Goal: Download file/media

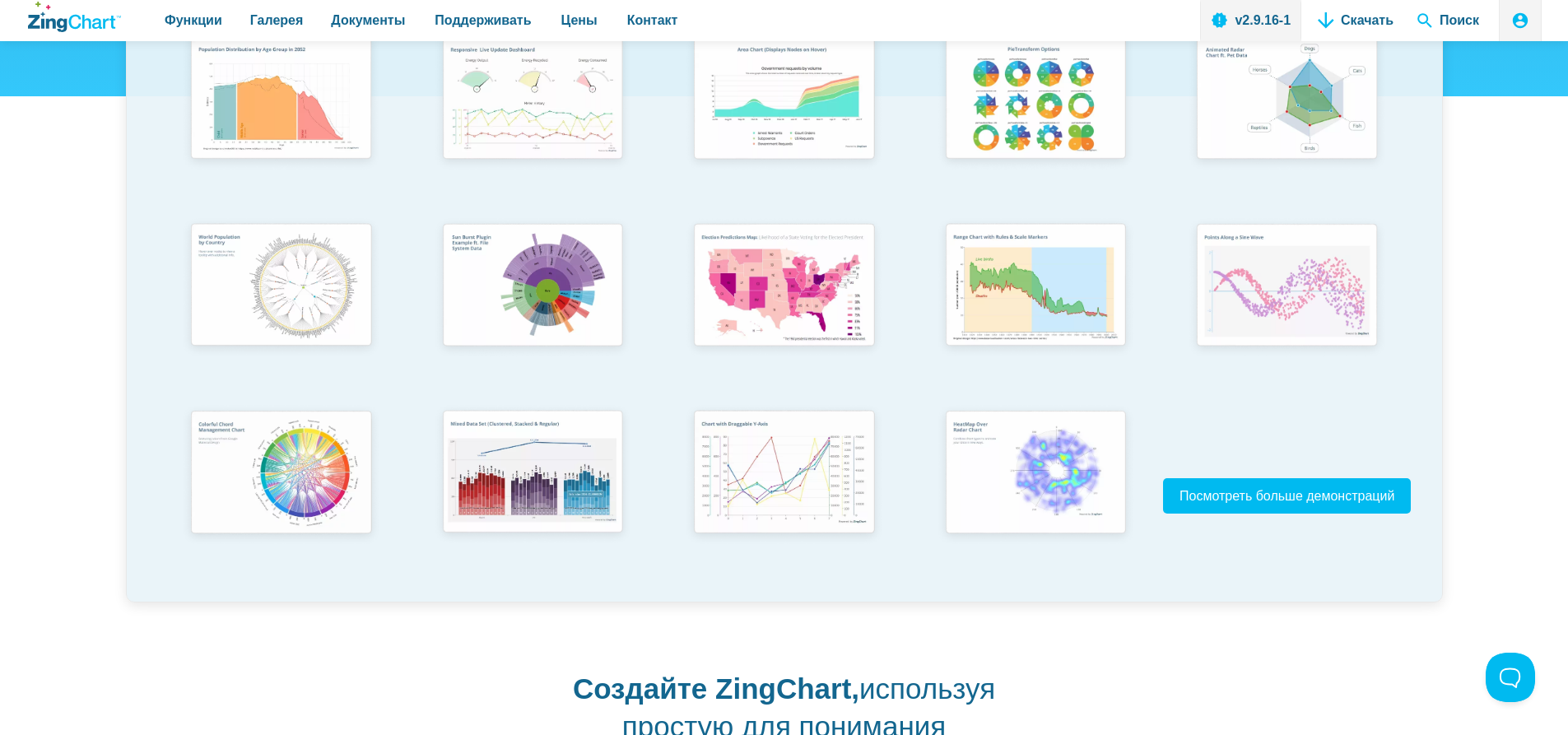
scroll to position [398, 0]
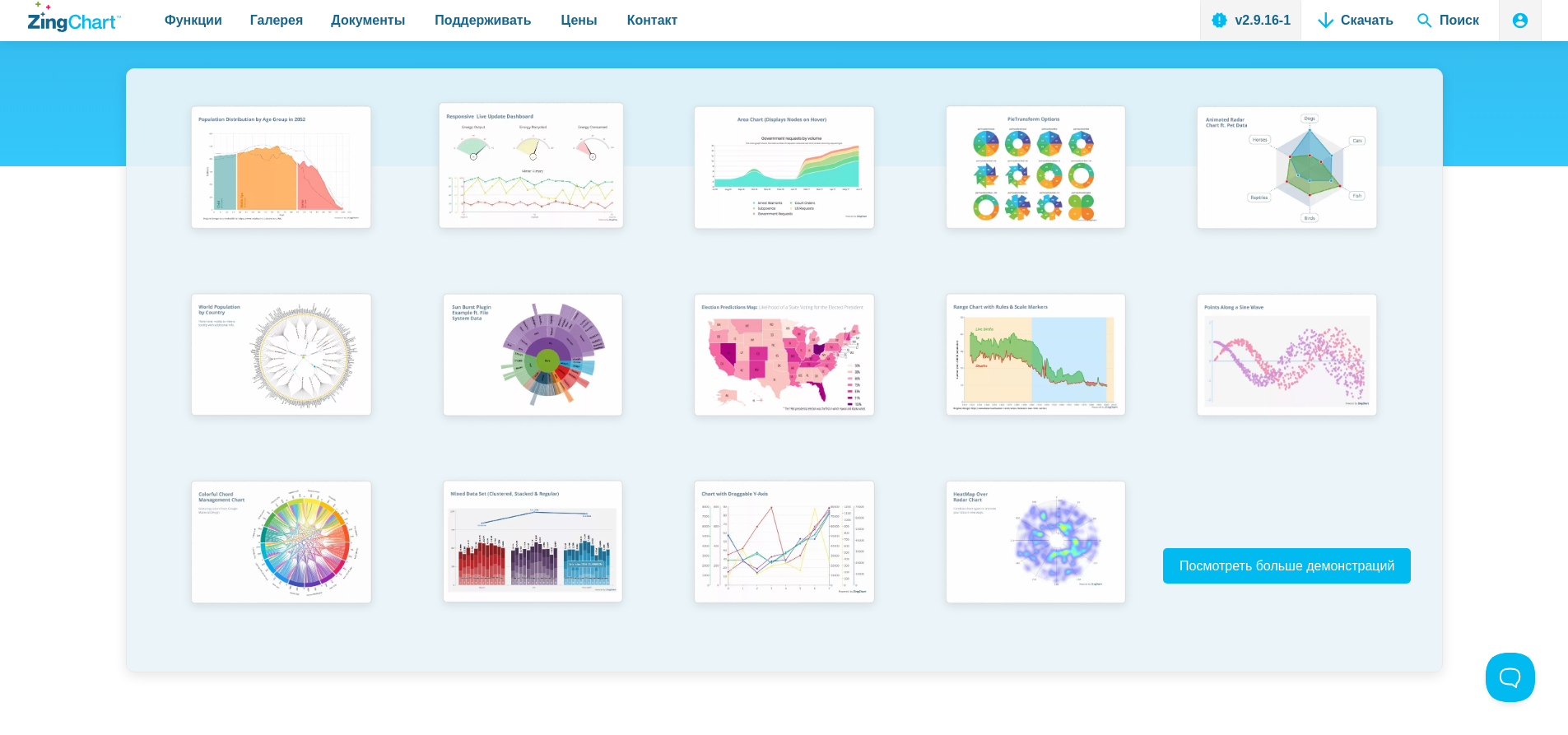
click at [558, 164] on img "Контент приложения" at bounding box center [530, 169] width 208 height 148
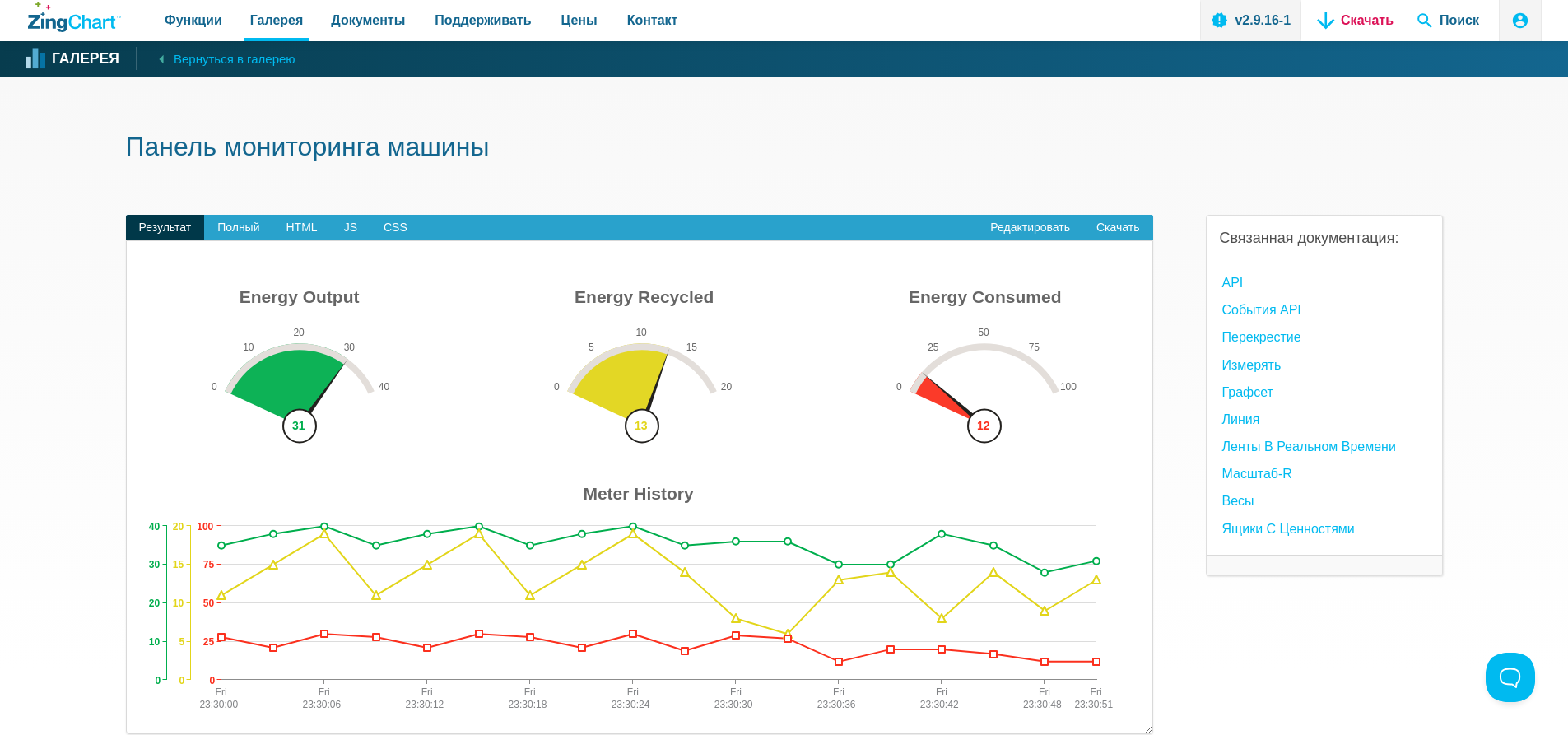
click at [1377, 18] on link "Скачать" at bounding box center [1355, 21] width 89 height 41
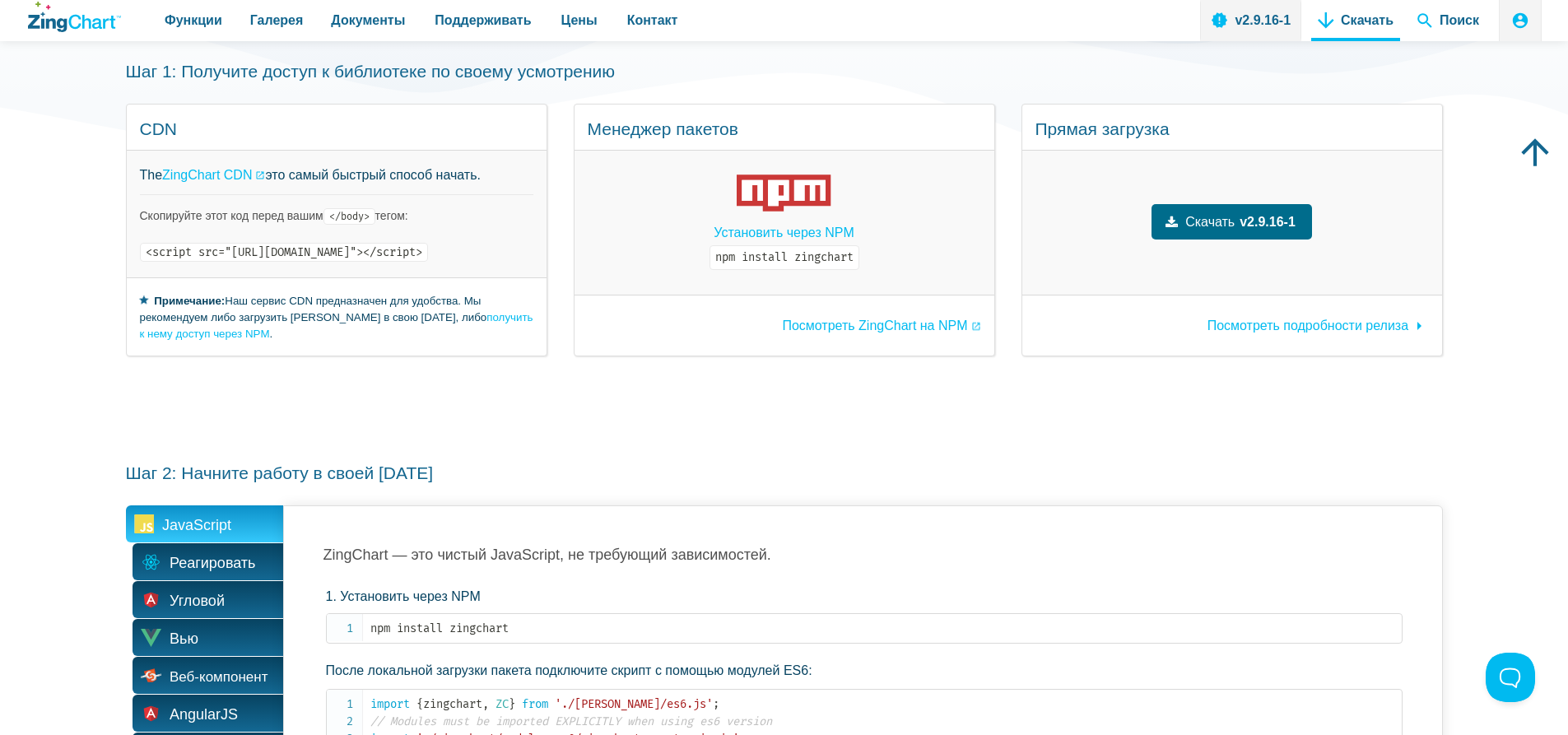
scroll to position [164, 0]
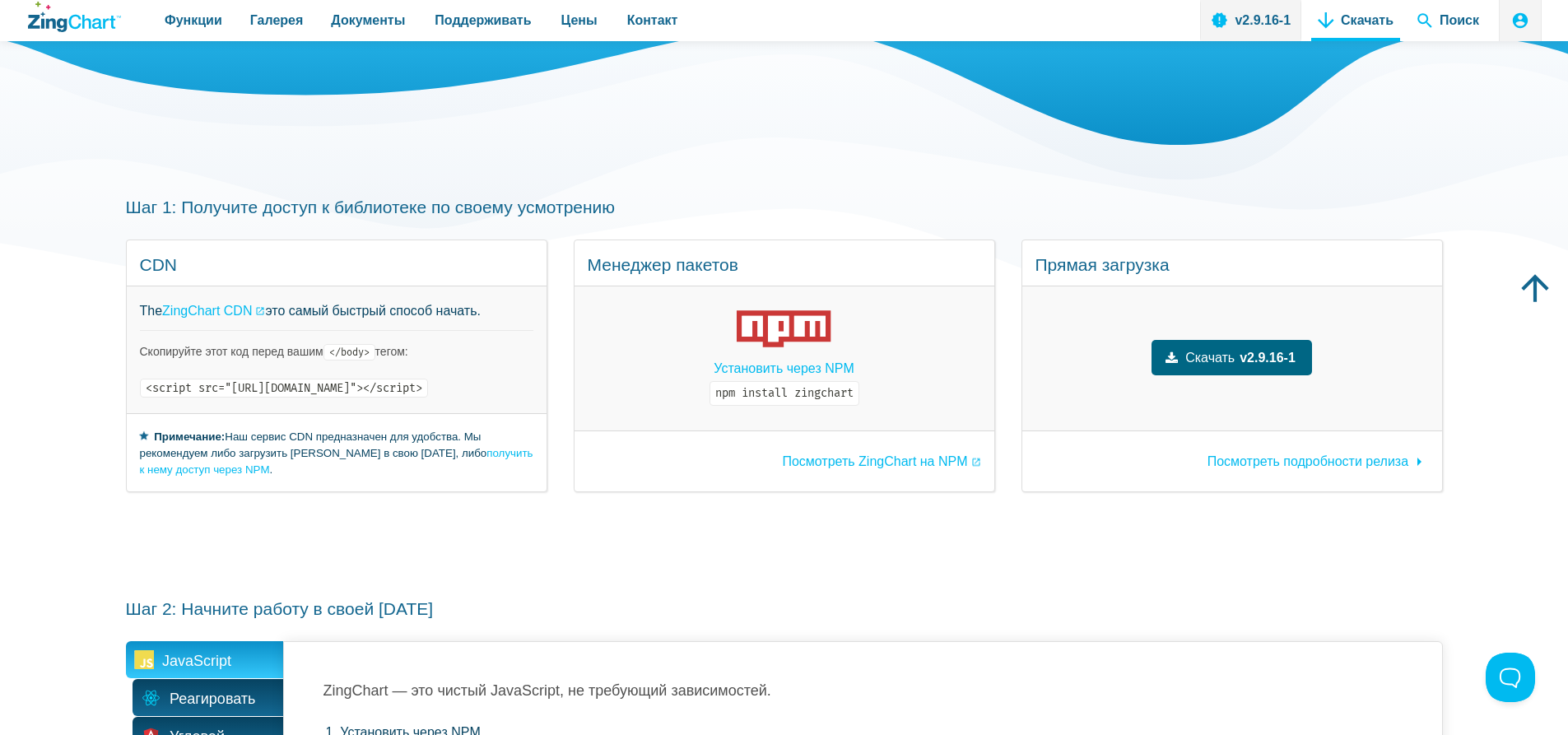
click at [1226, 350] on font "Скачать" at bounding box center [1210, 357] width 49 height 14
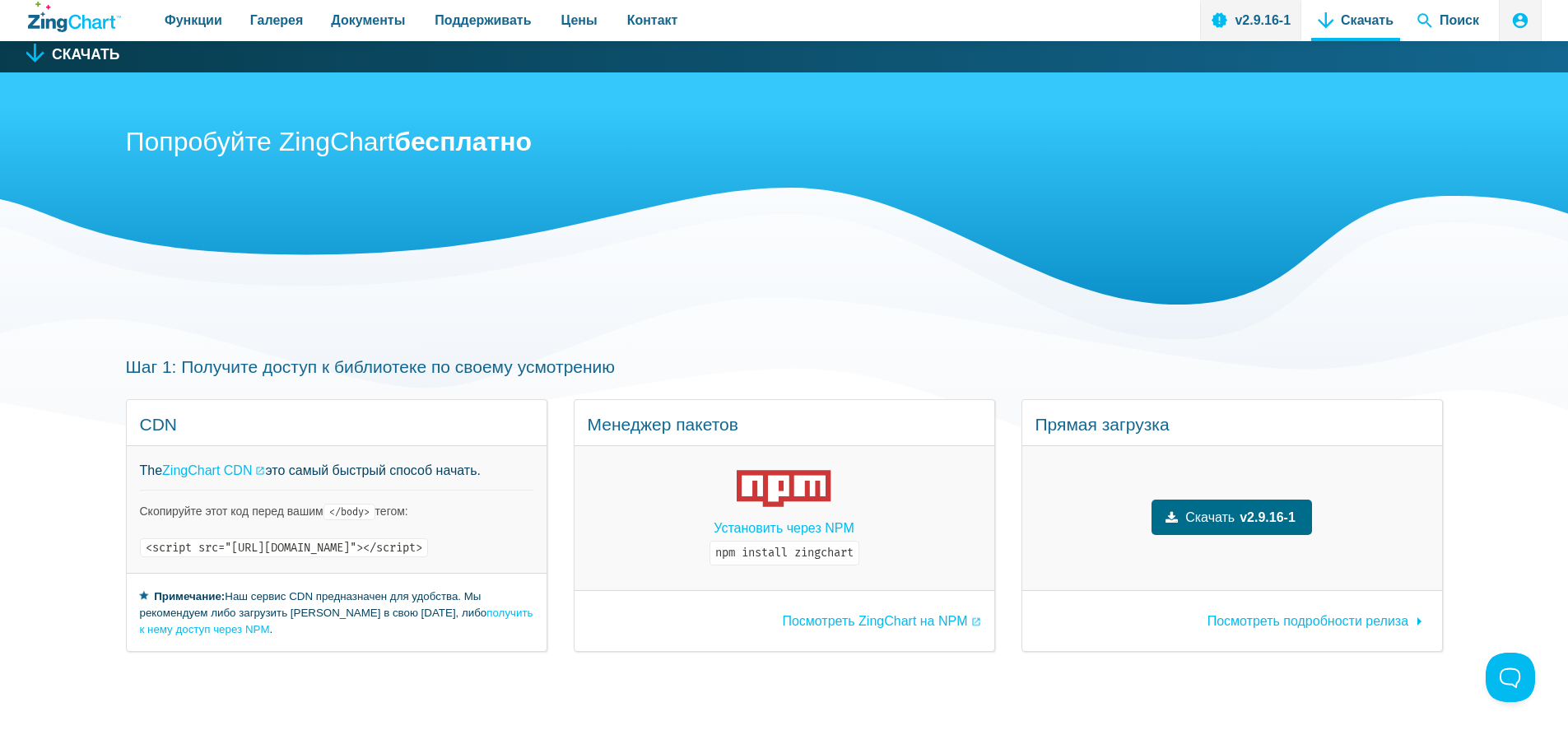
scroll to position [0, 0]
